Goal: Register for event/course

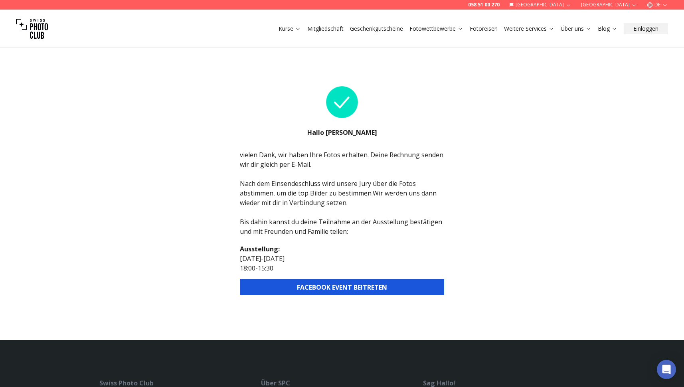
click at [347, 286] on button "FACEBOOK EVENT BEITRETEN" at bounding box center [342, 288] width 204 height 16
click at [381, 287] on button "FACEBOOK EVENT BEITRETEN" at bounding box center [342, 288] width 204 height 16
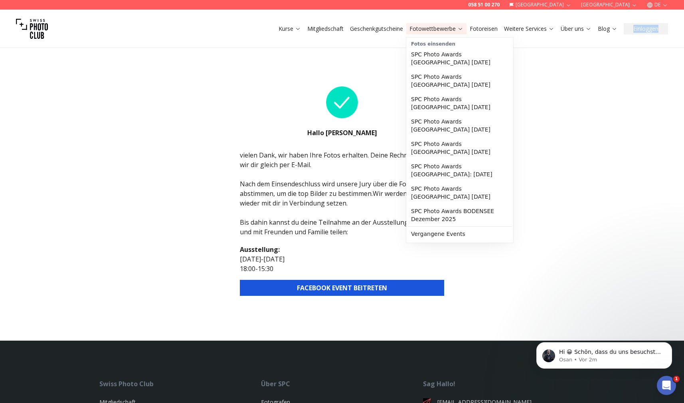
click at [438, 30] on link "Fotowettbewerbe" at bounding box center [437, 29] width 54 height 8
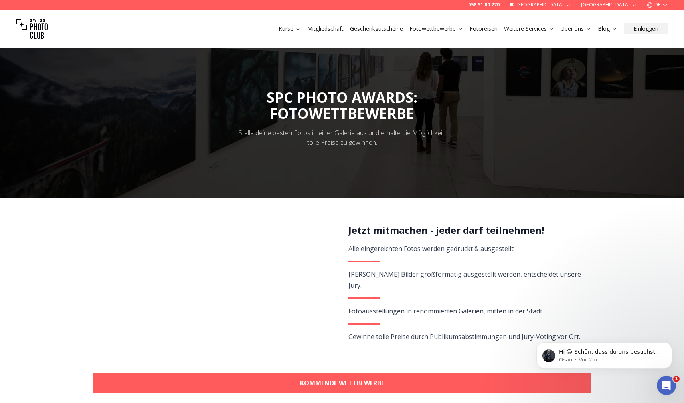
click at [440, 28] on link "Fotowettbewerbe" at bounding box center [437, 29] width 54 height 8
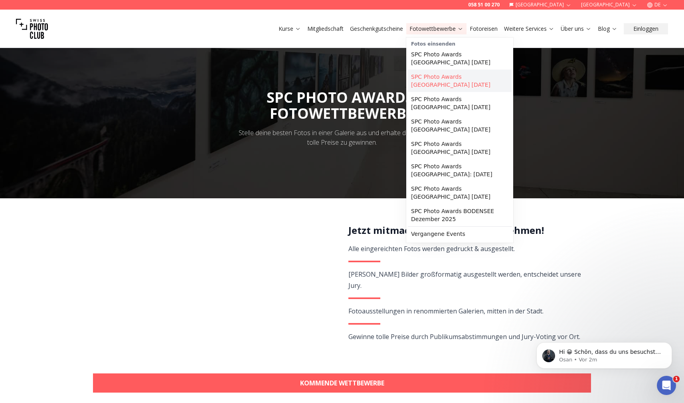
click at [443, 82] on link "SPC Photo Awards [GEOGRAPHIC_DATA] [DATE]" at bounding box center [460, 80] width 104 height 22
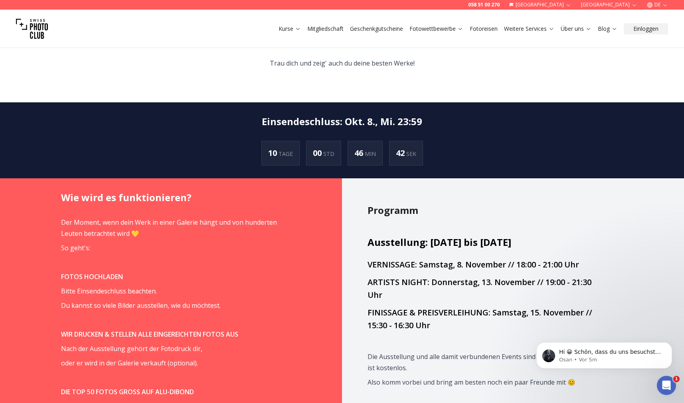
scroll to position [473, 0]
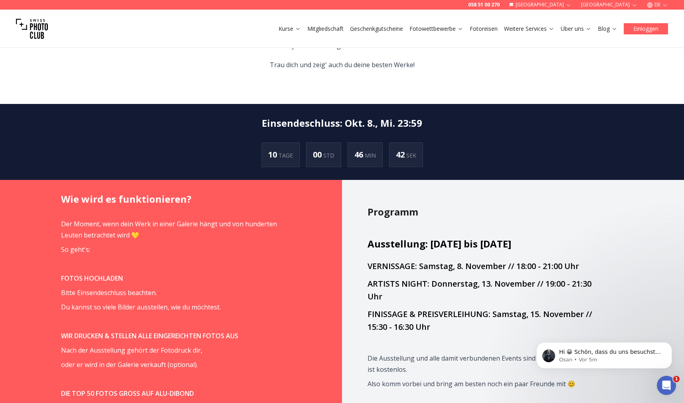
click at [646, 30] on button "Einloggen" at bounding box center [646, 28] width 44 height 11
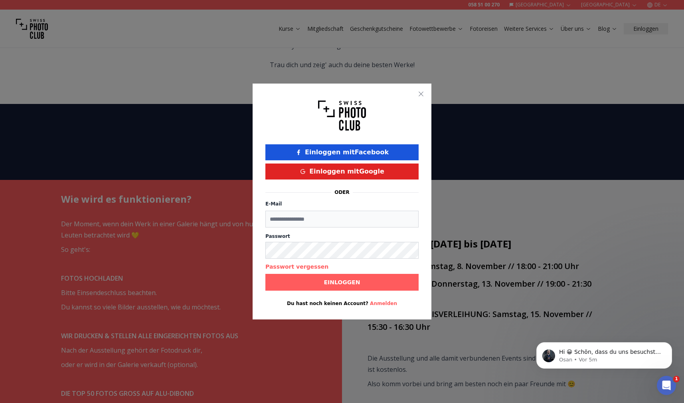
click at [187, 260] on div at bounding box center [342, 201] width 684 height 403
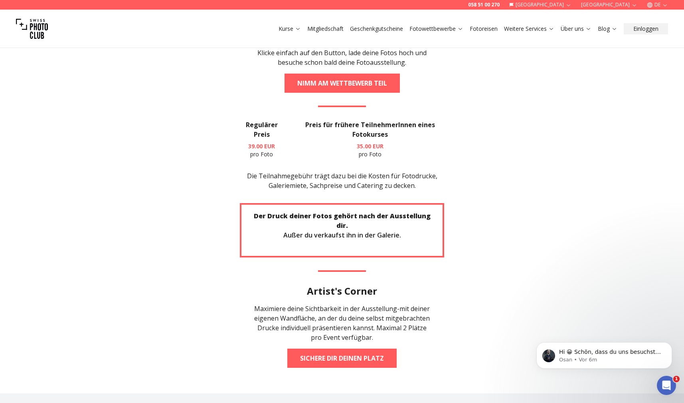
scroll to position [1627, 0]
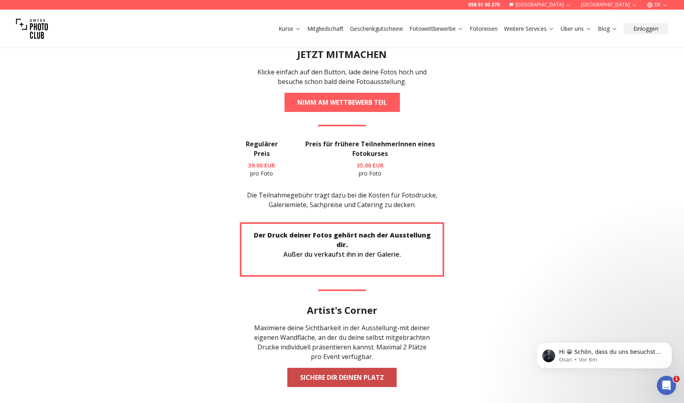
click at [329, 367] on link "Sichere dir deinen Platz" at bounding box center [342, 376] width 109 height 19
